Goal: Navigation & Orientation: Go to known website

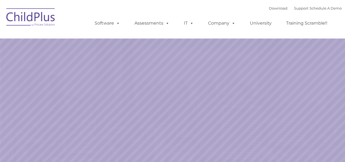
select select "MEDIUM"
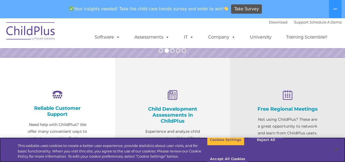
scroll to position [174, 0]
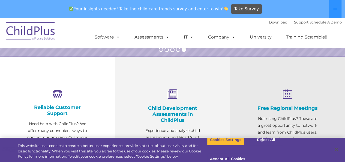
click at [36, 33] on img at bounding box center [31, 31] width 55 height 27
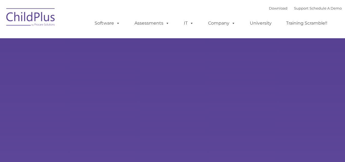
type input ""
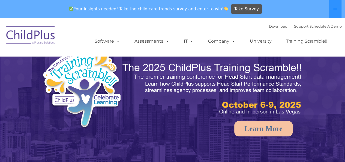
select select "MEDIUM"
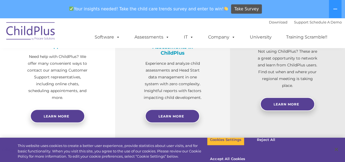
scroll to position [242, 0]
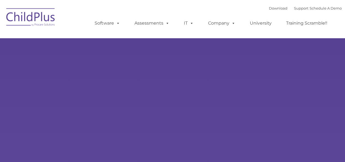
type input ""
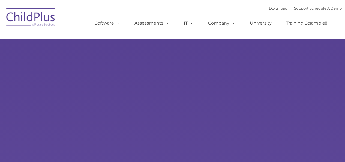
select select "MEDIUM"
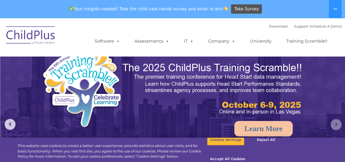
click at [334, 121] on rs-arrow at bounding box center [336, 124] width 11 height 11
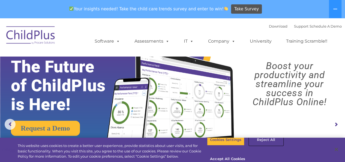
click at [262, 145] on button "Reject All" at bounding box center [266, 139] width 34 height 11
